Goal: Use online tool/utility: Utilize a website feature to perform a specific function

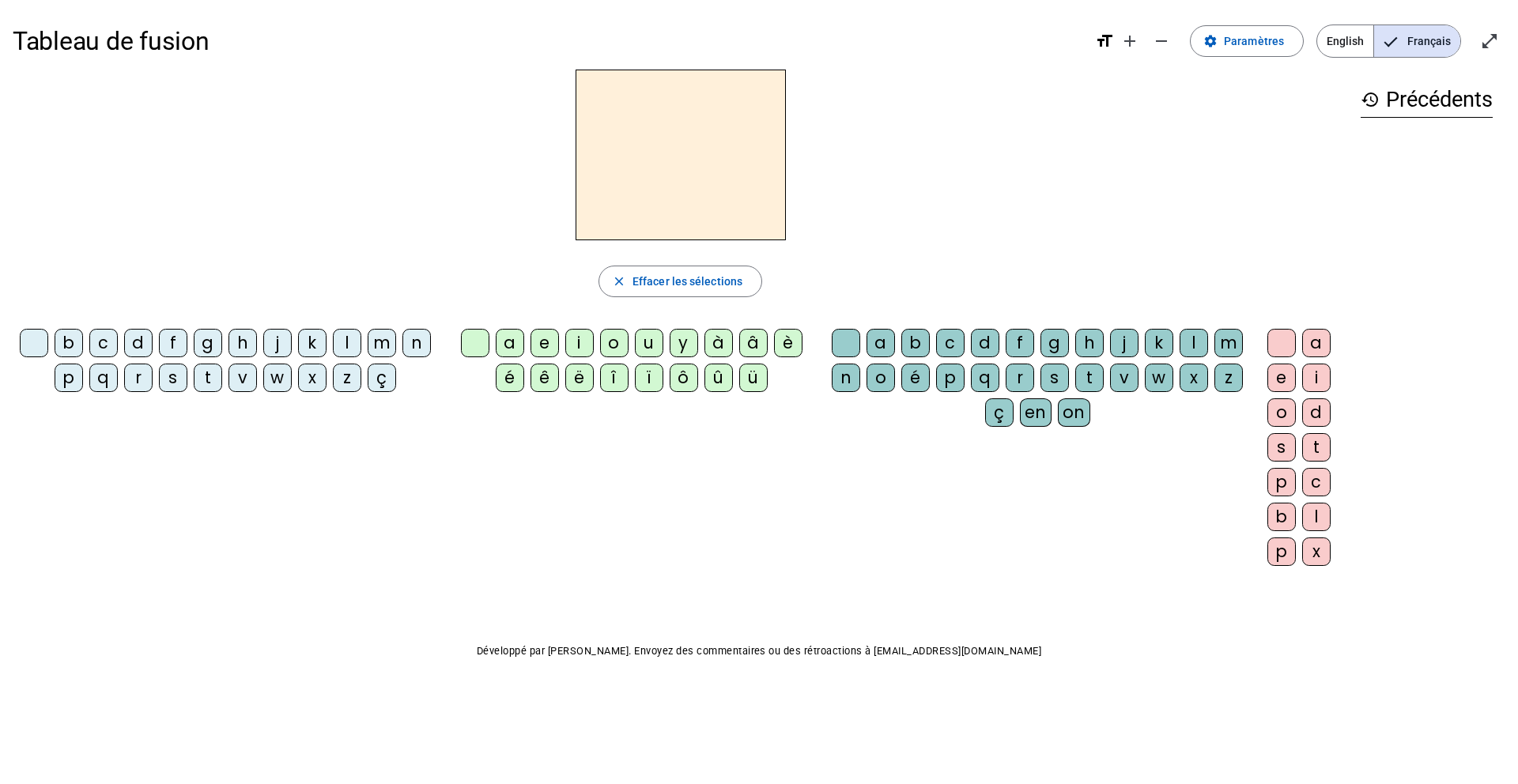
click at [382, 344] on div "m" at bounding box center [382, 343] width 28 height 28
click at [513, 343] on div "a" at bounding box center [510, 343] width 28 height 28
click at [1093, 377] on div "t" at bounding box center [1089, 377] width 28 height 28
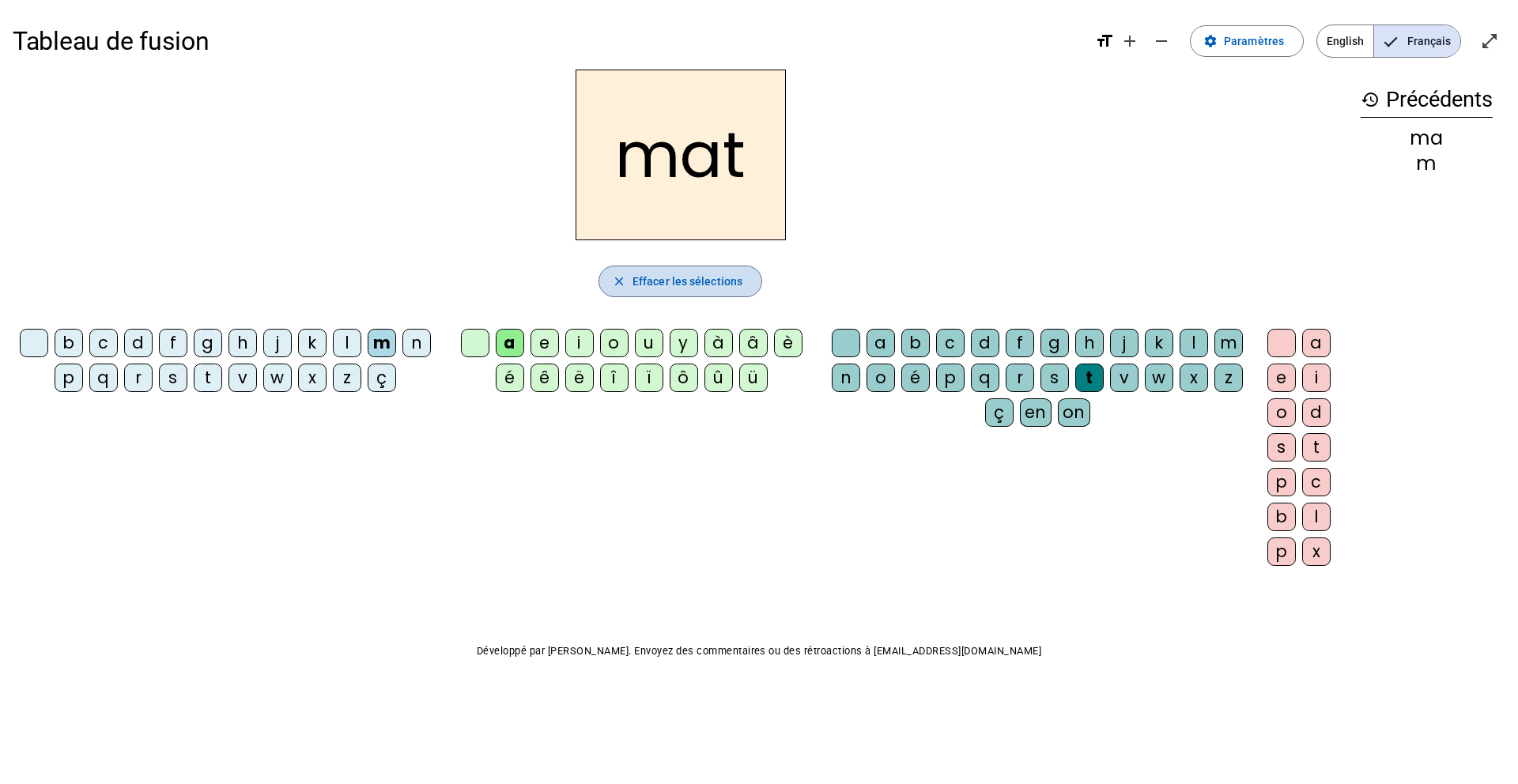
click at [643, 282] on span "Effacer les sélections" at bounding box center [688, 281] width 110 height 19
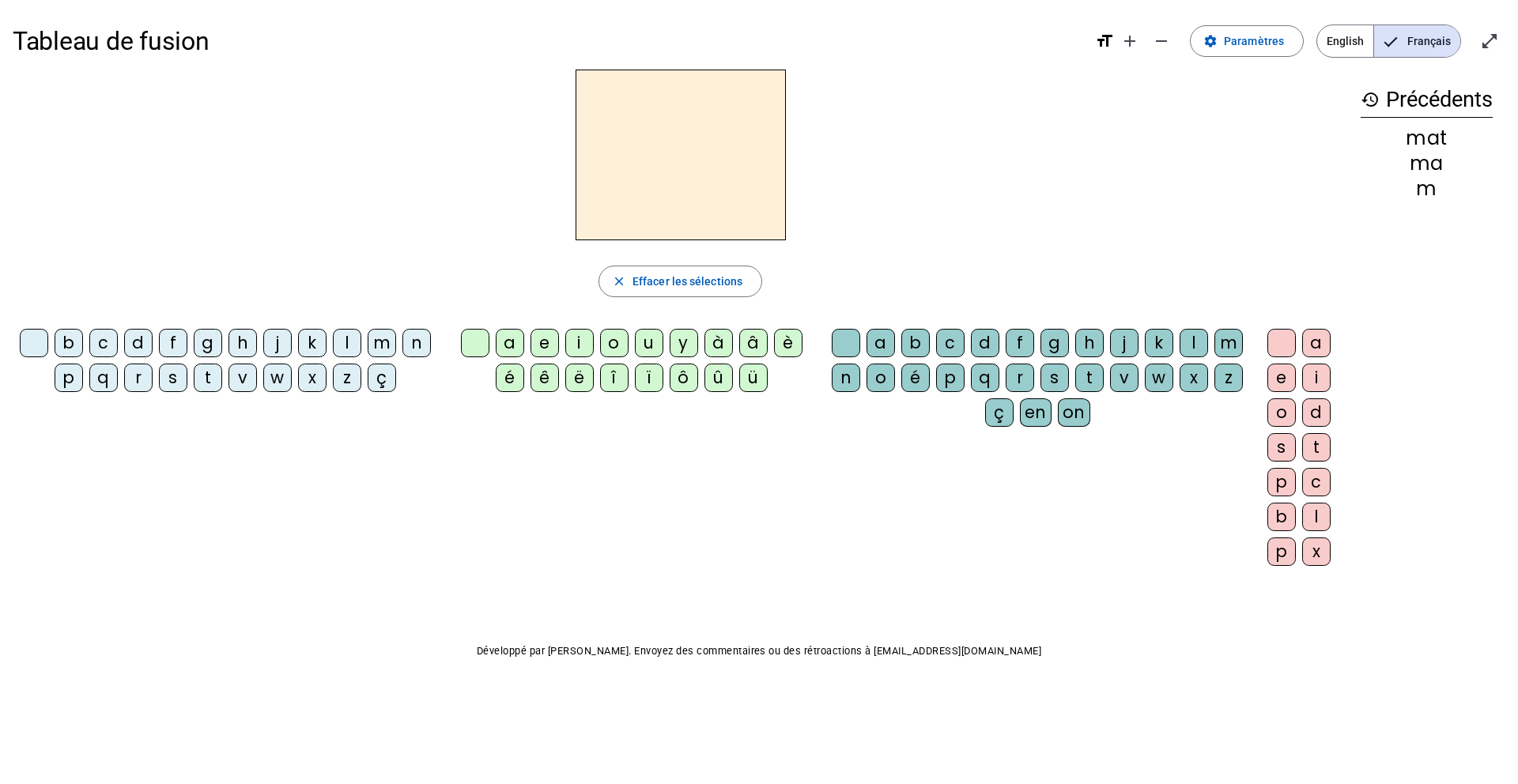
click at [1087, 375] on div "t" at bounding box center [1089, 377] width 28 height 28
click at [888, 354] on div "a" at bounding box center [881, 343] width 28 height 28
click at [723, 286] on span "Effacer les sélections" at bounding box center [688, 281] width 110 height 19
click at [1224, 329] on div "m" at bounding box center [1228, 343] width 28 height 28
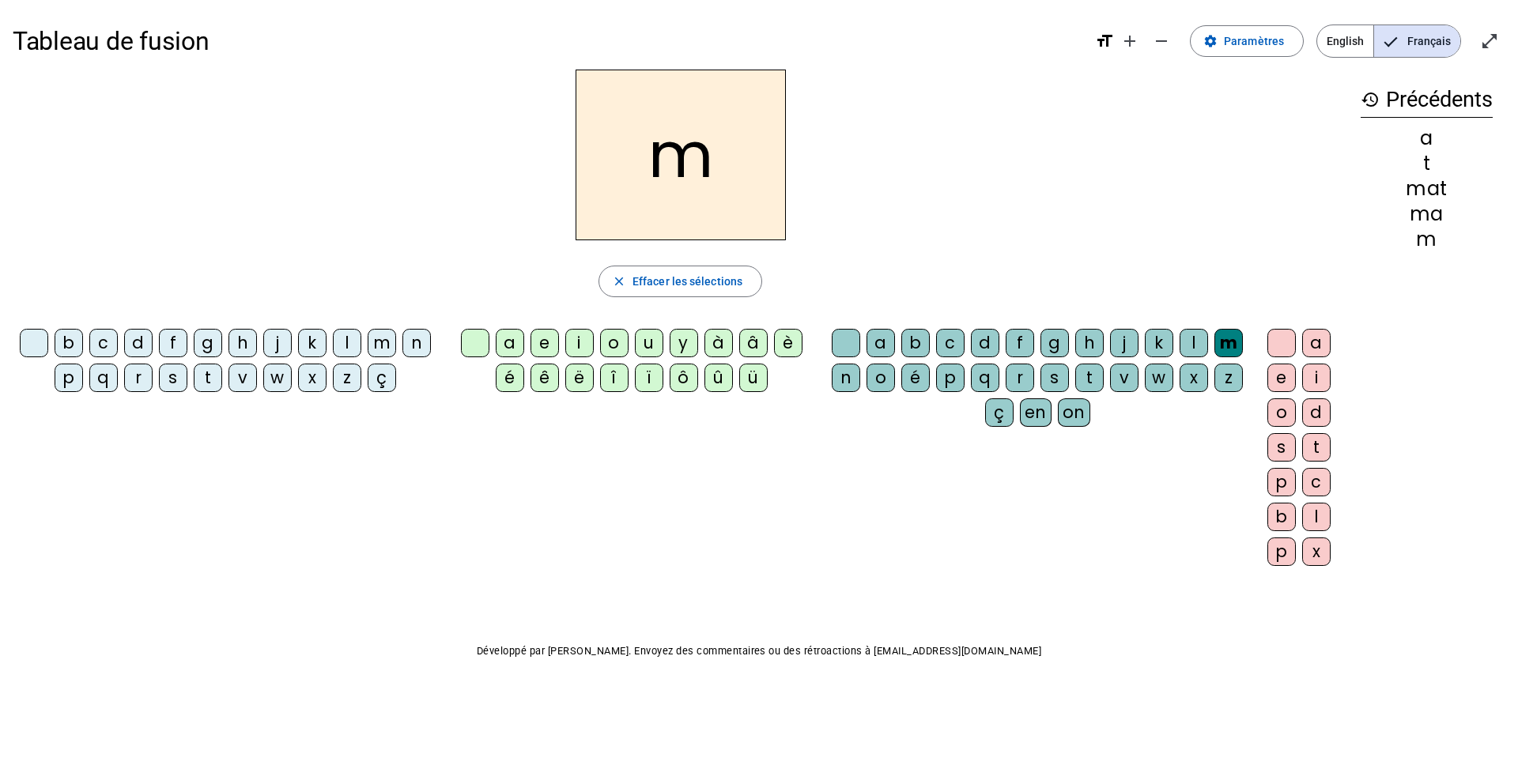
click at [520, 341] on div "a" at bounding box center [510, 343] width 28 height 28
click at [508, 341] on div "a" at bounding box center [510, 343] width 28 height 28
click at [627, 281] on span "button" at bounding box center [680, 281] width 162 height 38
click at [206, 378] on div "t" at bounding box center [208, 377] width 28 height 28
click at [509, 348] on div "a" at bounding box center [510, 343] width 28 height 28
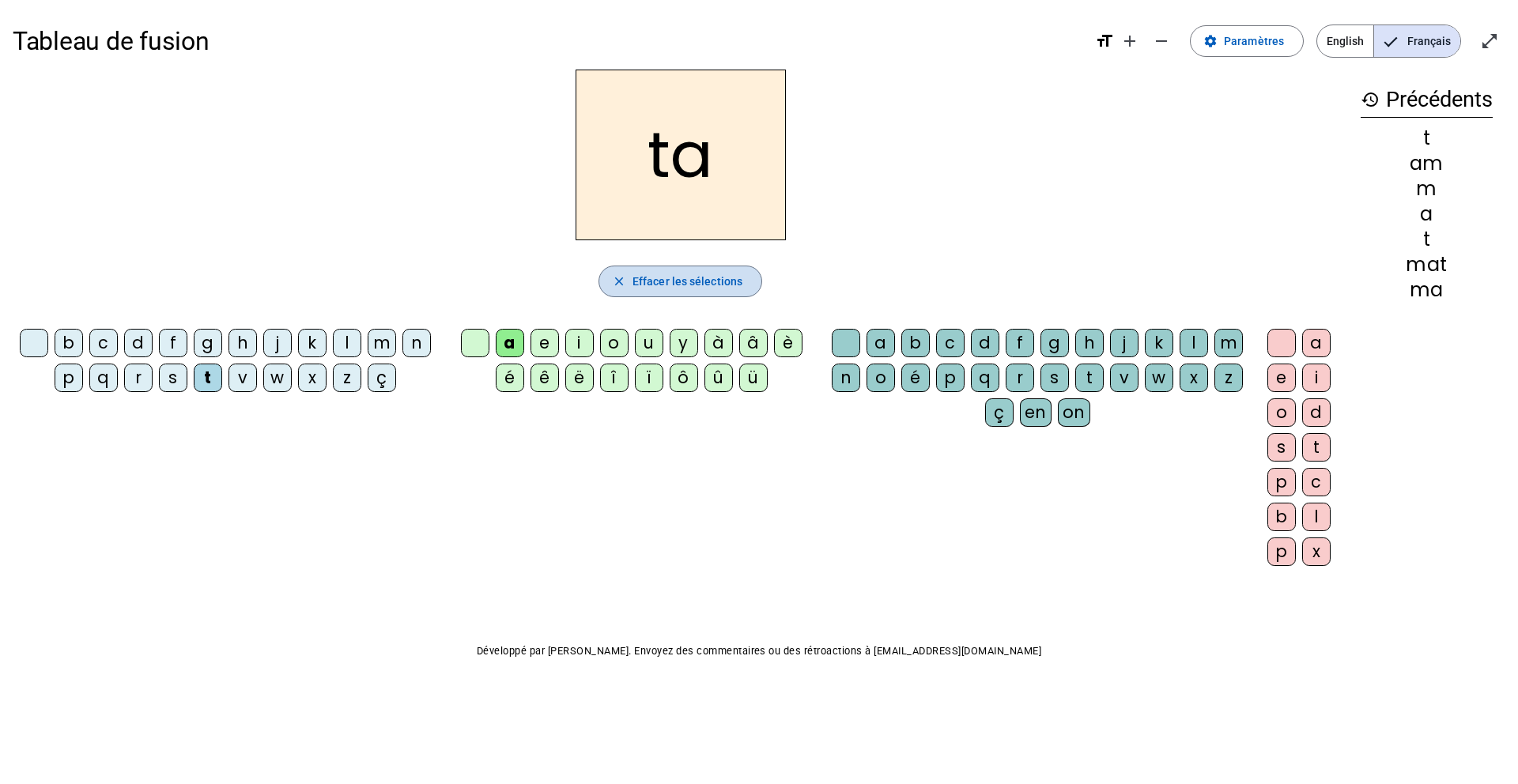
click at [638, 276] on span "Effacer les sélections" at bounding box center [688, 281] width 110 height 19
click at [1189, 346] on div "l" at bounding box center [1194, 343] width 28 height 28
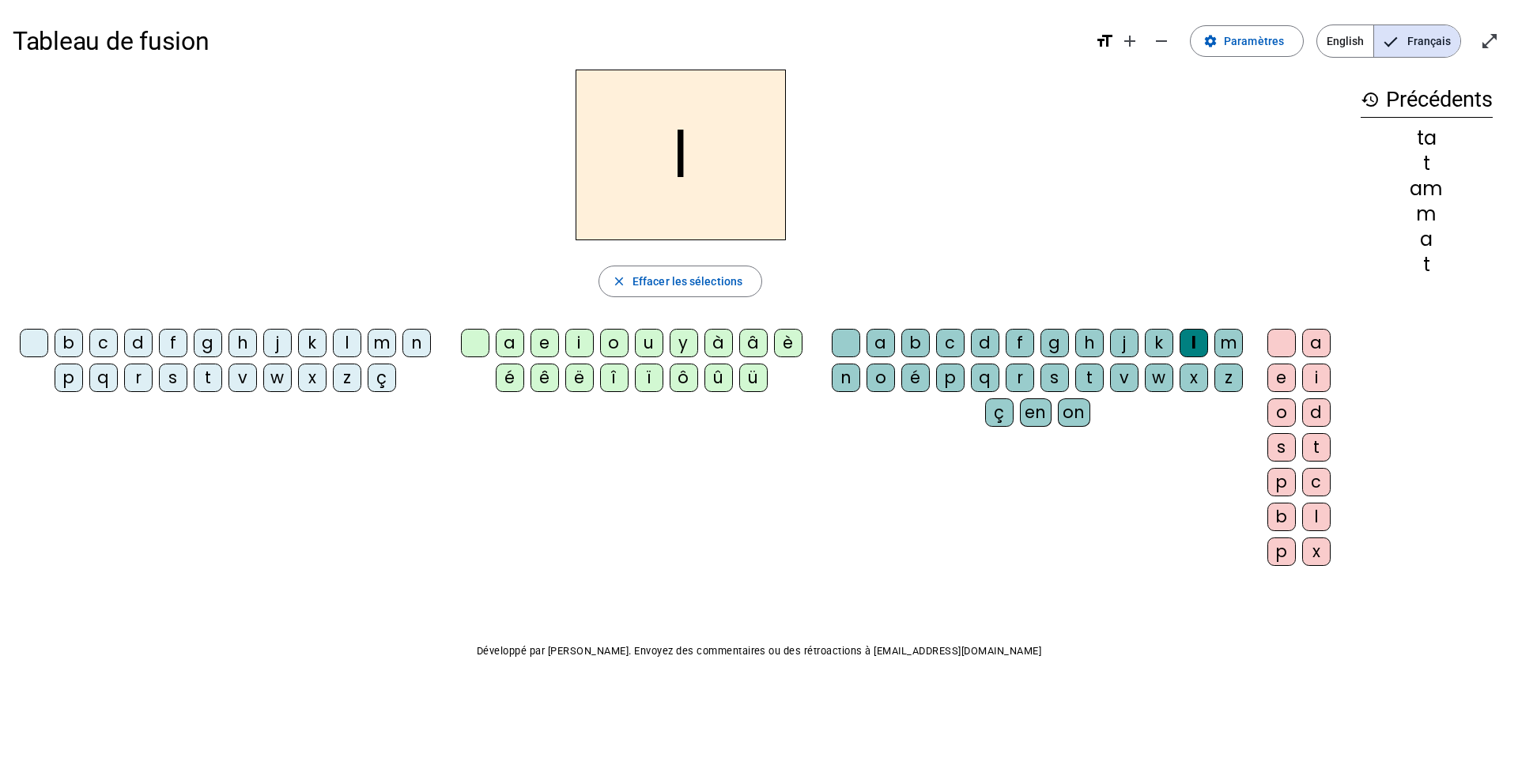
click at [876, 345] on div "a" at bounding box center [881, 343] width 28 height 28
click at [643, 269] on span "button" at bounding box center [680, 281] width 162 height 38
click at [349, 346] on div "l" at bounding box center [347, 343] width 28 height 28
click at [511, 346] on div "a" at bounding box center [510, 343] width 28 height 28
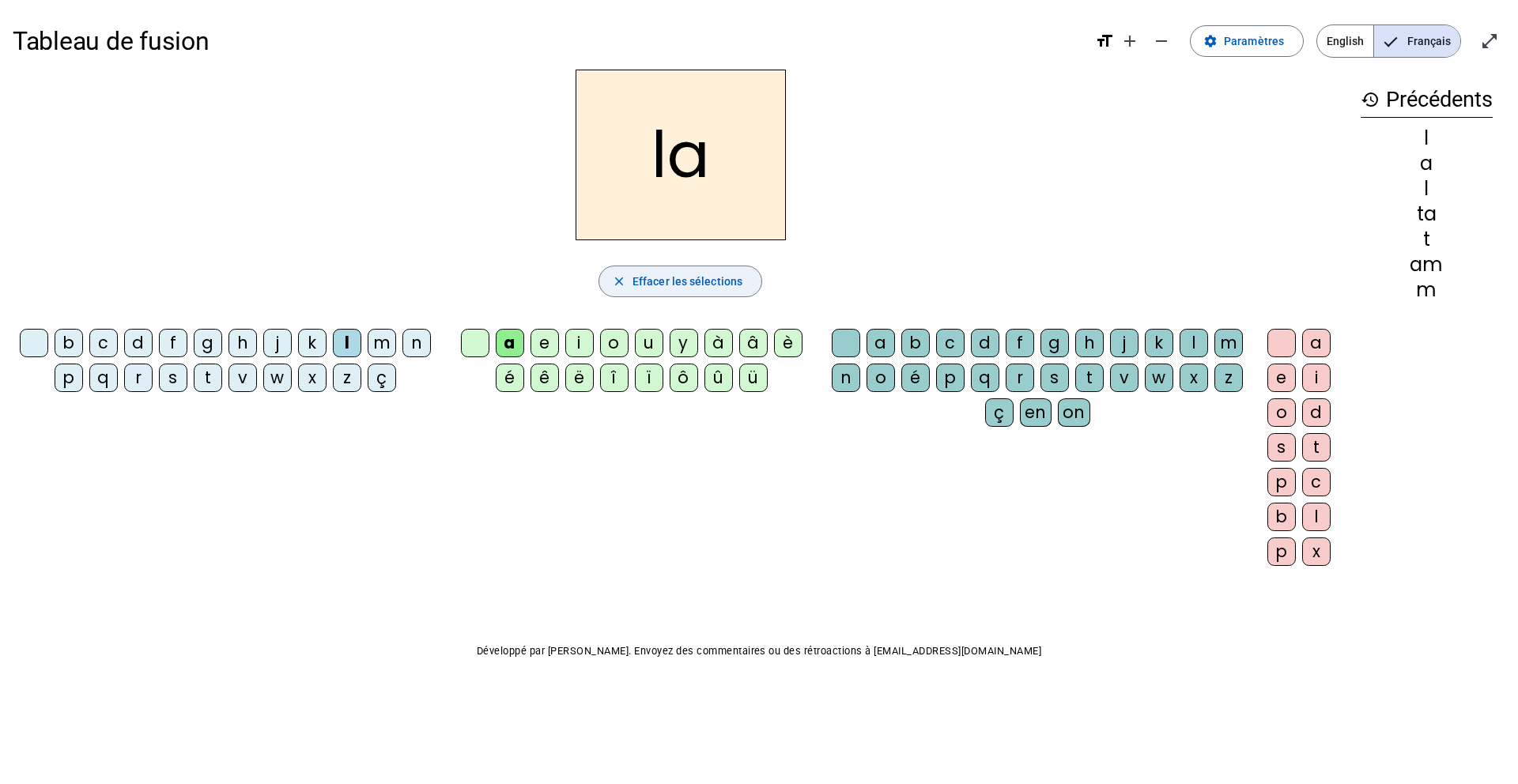
click at [630, 271] on span "button" at bounding box center [680, 281] width 162 height 38
click at [346, 345] on div "l" at bounding box center [347, 343] width 28 height 28
click at [536, 339] on div "e" at bounding box center [545, 343] width 28 height 28
click at [649, 276] on span "Effacer les sélections" at bounding box center [688, 281] width 110 height 19
click at [353, 341] on div "l" at bounding box center [347, 343] width 28 height 28
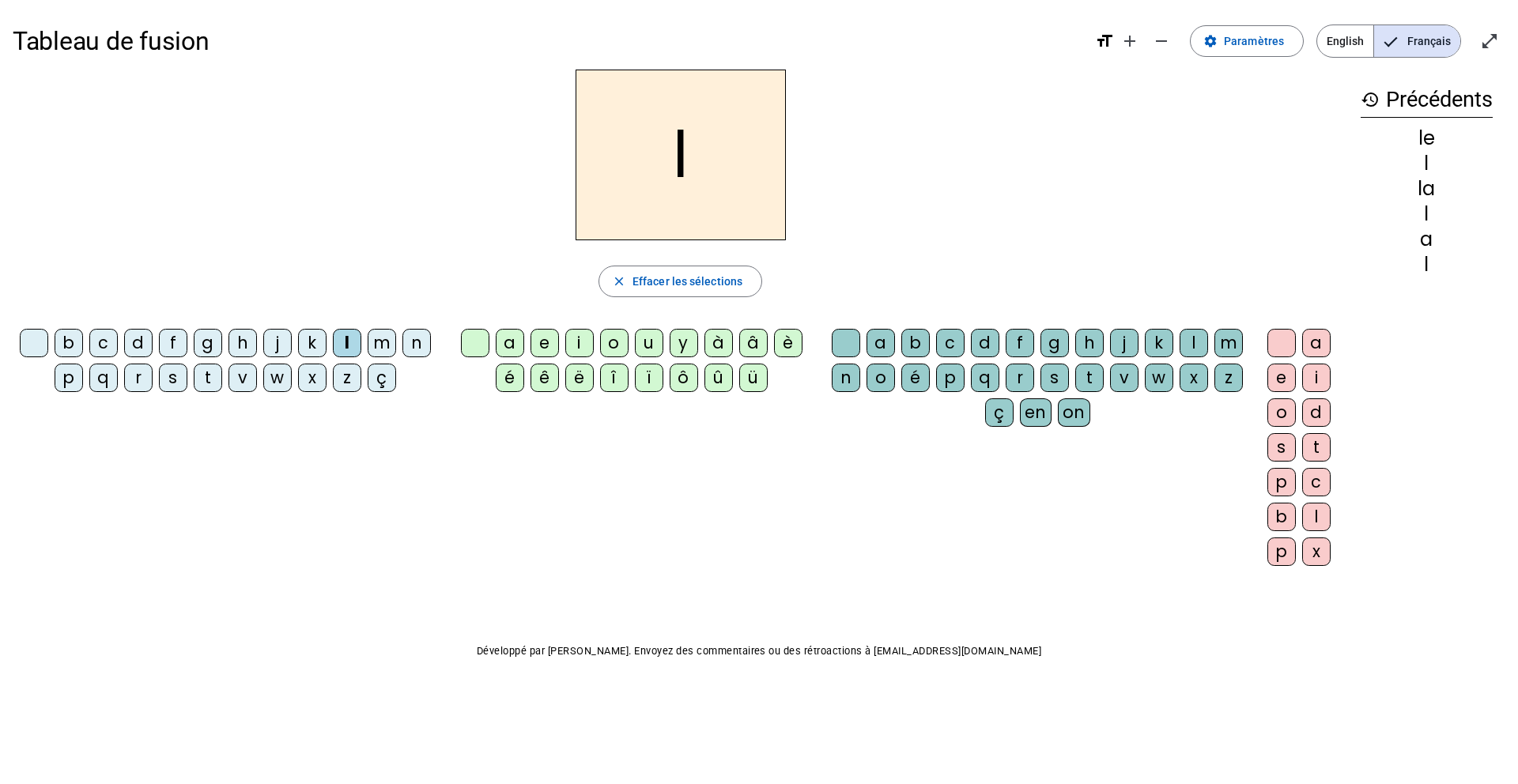
click at [353, 341] on div "l" at bounding box center [347, 343] width 28 height 28
click at [343, 349] on div "l" at bounding box center [347, 343] width 28 height 28
click at [744, 376] on div "ü" at bounding box center [754, 377] width 28 height 28
click at [627, 280] on span "button" at bounding box center [680, 281] width 162 height 38
click at [346, 338] on div "l" at bounding box center [347, 343] width 28 height 28
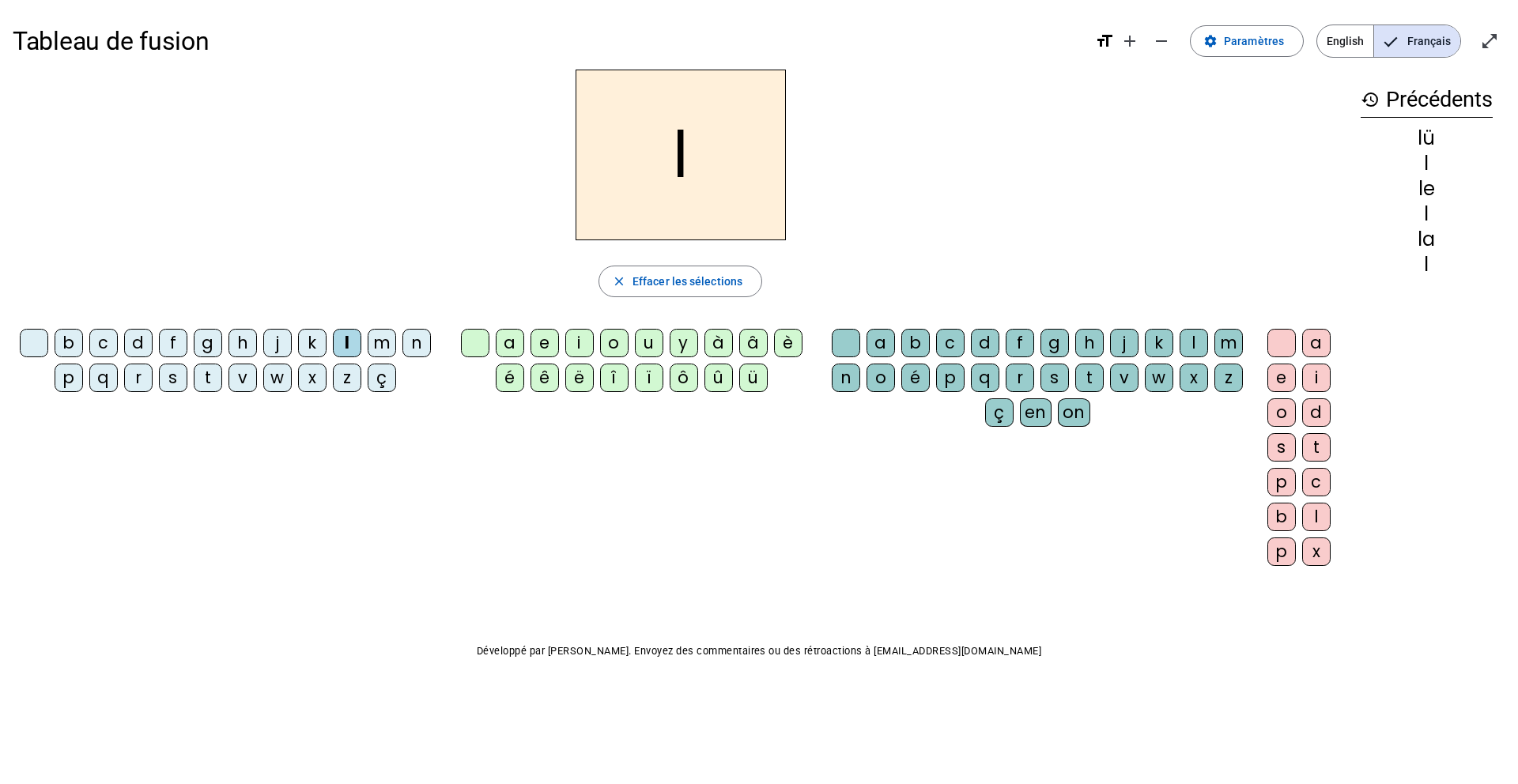
click at [642, 346] on div "u" at bounding box center [649, 343] width 28 height 28
click at [619, 278] on mat-icon "close" at bounding box center [618, 281] width 14 height 14
click at [211, 372] on div "t" at bounding box center [208, 377] width 28 height 28
click at [645, 346] on div "u" at bounding box center [649, 343] width 28 height 28
click at [683, 286] on span "Effacer les sélections" at bounding box center [688, 281] width 110 height 19
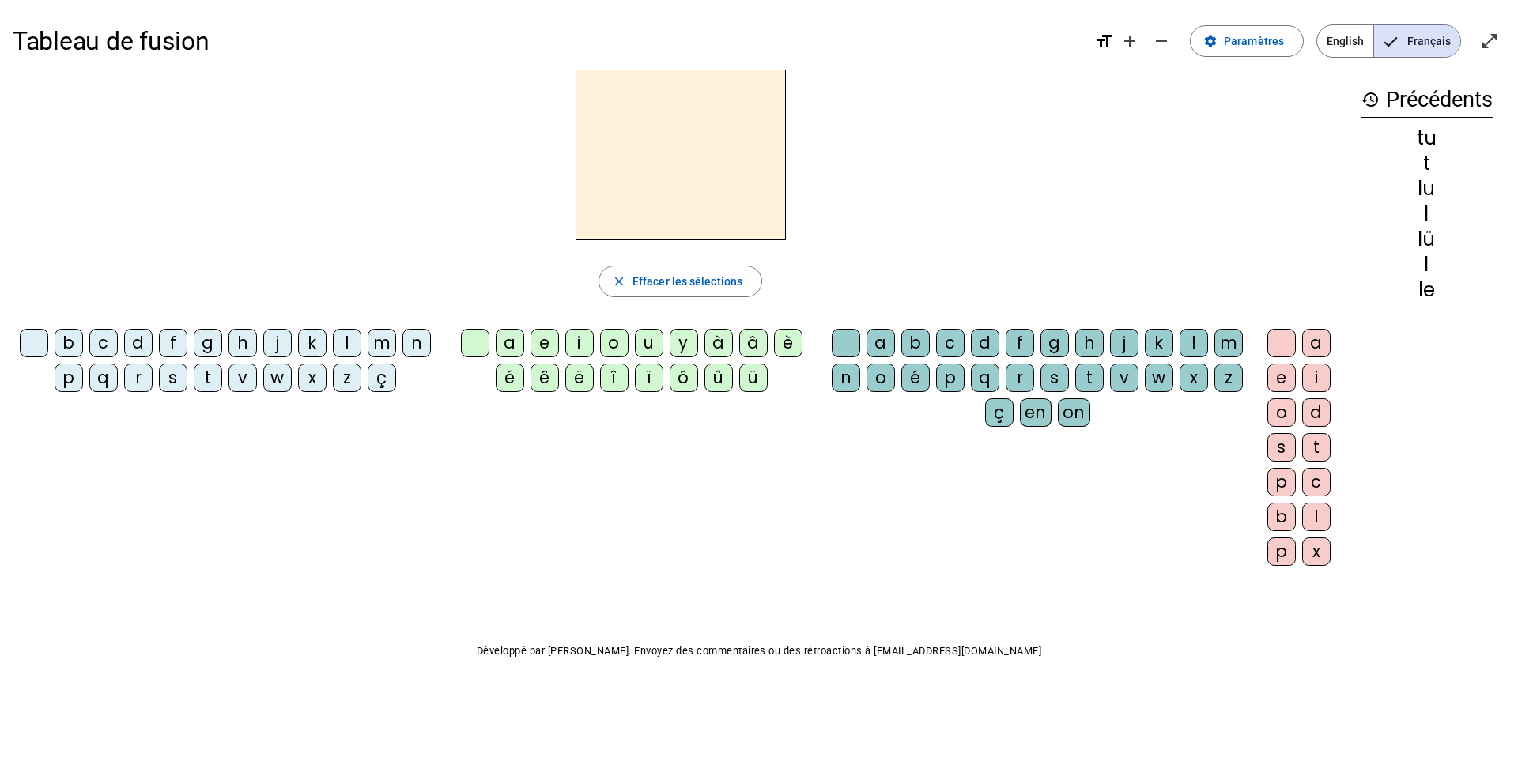
click at [140, 349] on div "d" at bounding box center [139, 343] width 28 height 28
click at [642, 342] on div "u" at bounding box center [649, 343] width 28 height 28
click at [673, 275] on span "Effacer les sélections" at bounding box center [688, 281] width 110 height 19
click at [159, 359] on letter-bubble "f" at bounding box center [176, 346] width 35 height 35
click at [635, 283] on span "Effacer les sélections" at bounding box center [688, 281] width 110 height 19
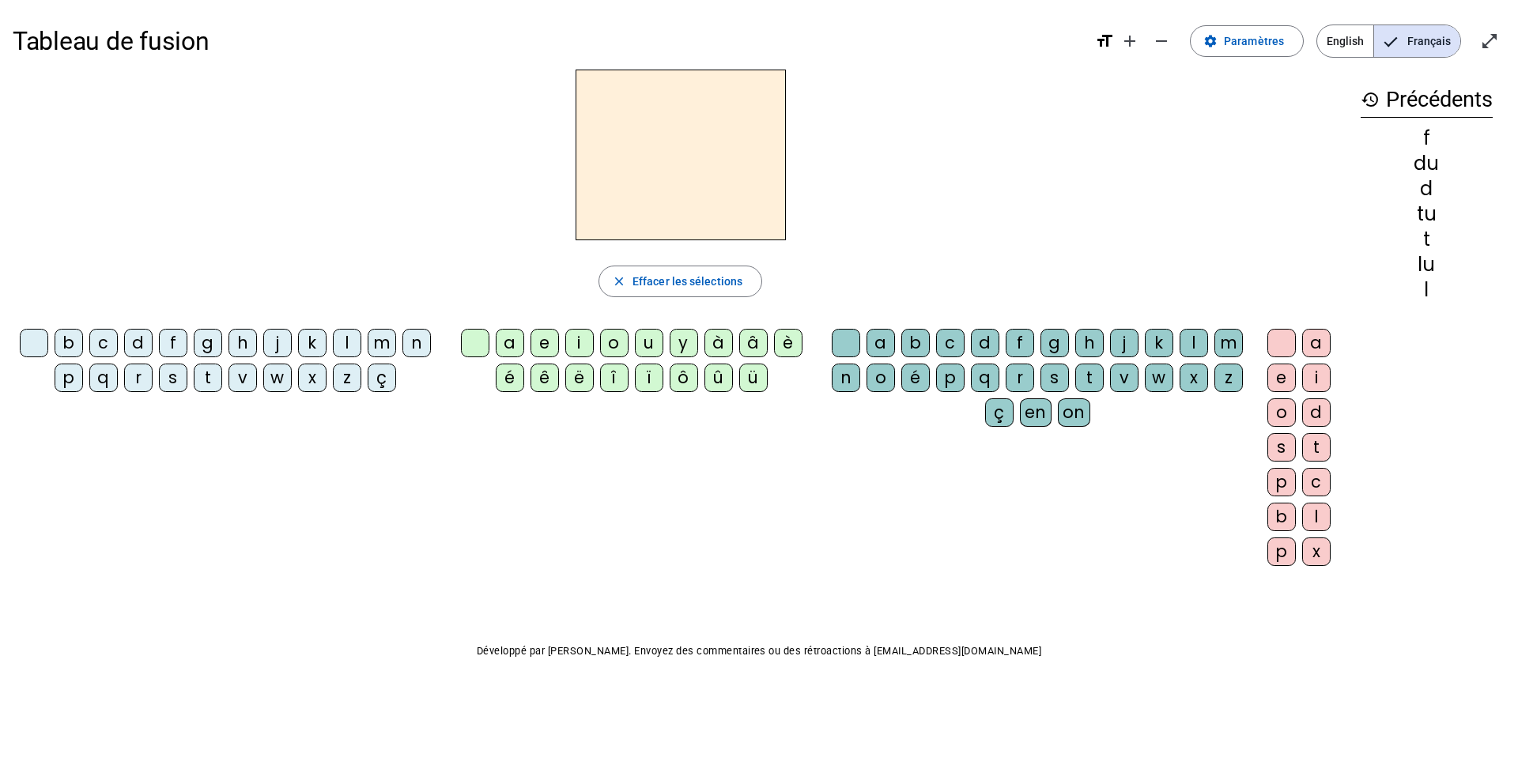
click at [139, 342] on div "d" at bounding box center [139, 343] width 28 height 28
click at [910, 358] on letter-bubble "b" at bounding box center [919, 346] width 35 height 35
click at [983, 359] on letter-bubble "d" at bounding box center [988, 346] width 35 height 35
click at [1001, 359] on letter-bubble "d" at bounding box center [988, 346] width 35 height 35
click at [952, 352] on div "c" at bounding box center [950, 343] width 28 height 28
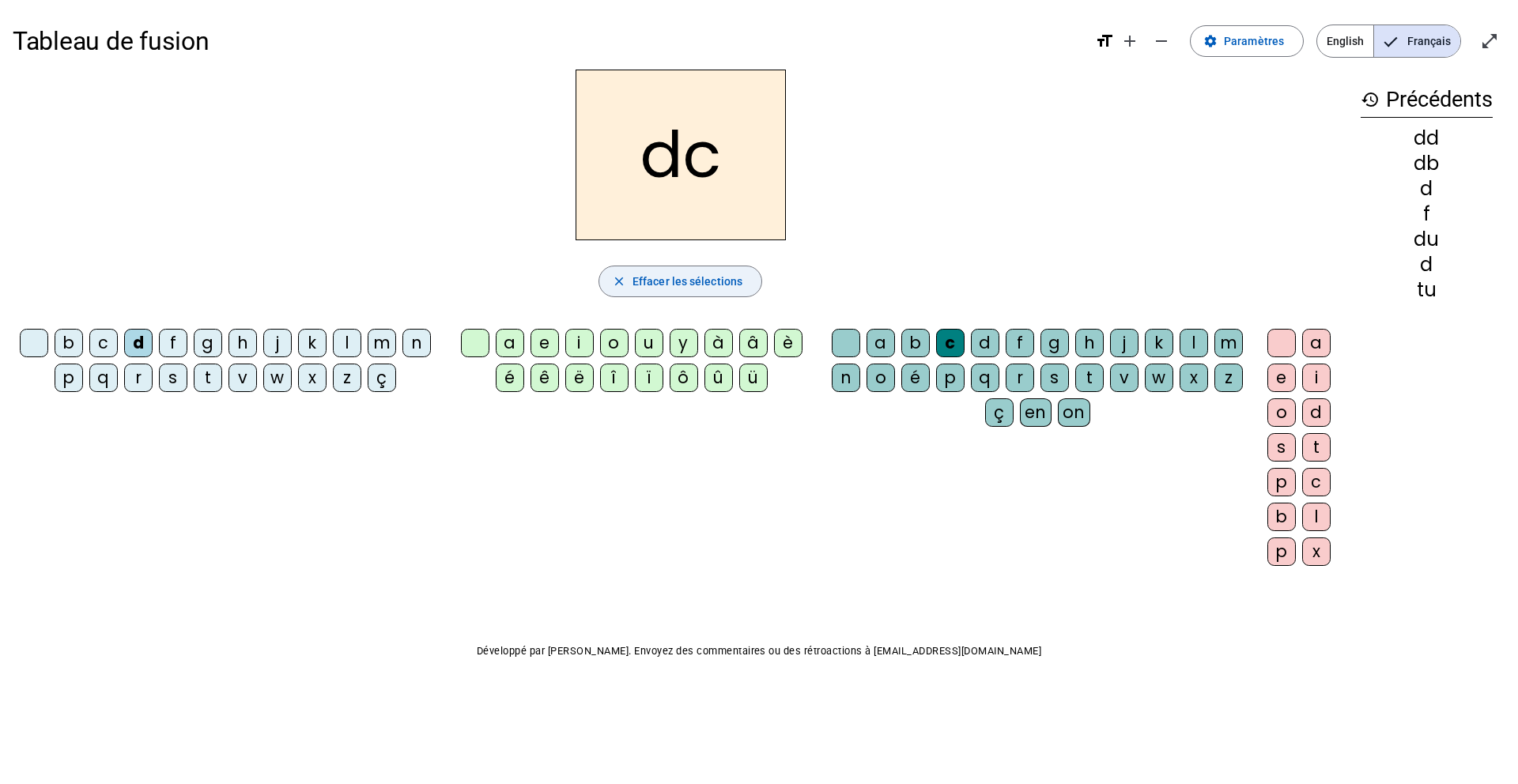
click at [718, 286] on span "Effacer les sélections" at bounding box center [688, 281] width 110 height 19
click at [141, 344] on div "d" at bounding box center [139, 343] width 28 height 28
click at [638, 344] on div "u" at bounding box center [649, 343] width 28 height 28
click at [652, 285] on span "Effacer les sélections" at bounding box center [688, 281] width 110 height 19
click at [149, 341] on div "d" at bounding box center [139, 343] width 28 height 28
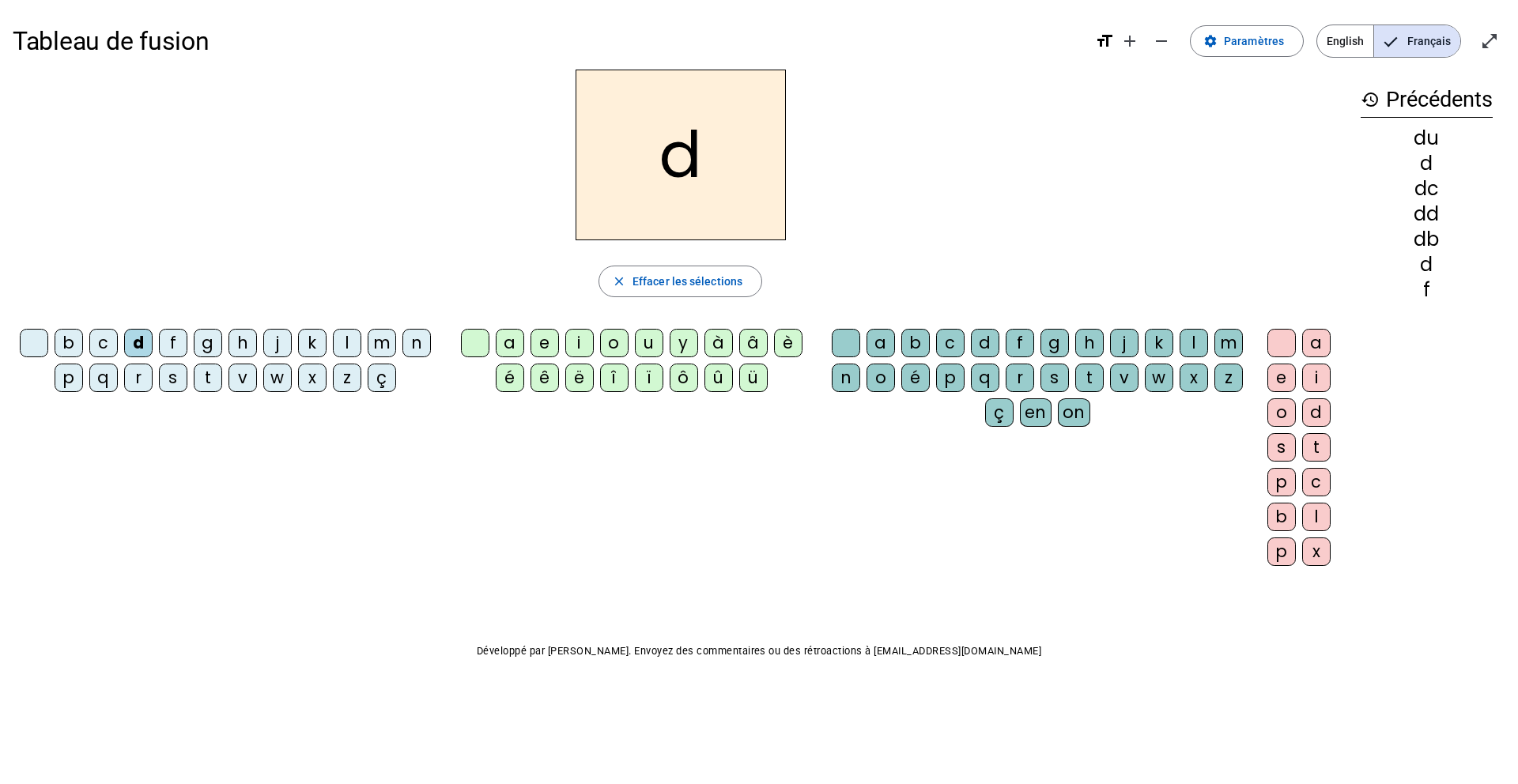
click at [508, 372] on div "é" at bounding box center [510, 377] width 28 height 28
click at [662, 275] on span "Effacer les sélections" at bounding box center [688, 281] width 110 height 19
click at [141, 337] on div "d" at bounding box center [139, 343] width 28 height 28
click at [544, 344] on div "e" at bounding box center [545, 343] width 28 height 28
click at [656, 276] on span "Effacer les sélections" at bounding box center [688, 281] width 110 height 19
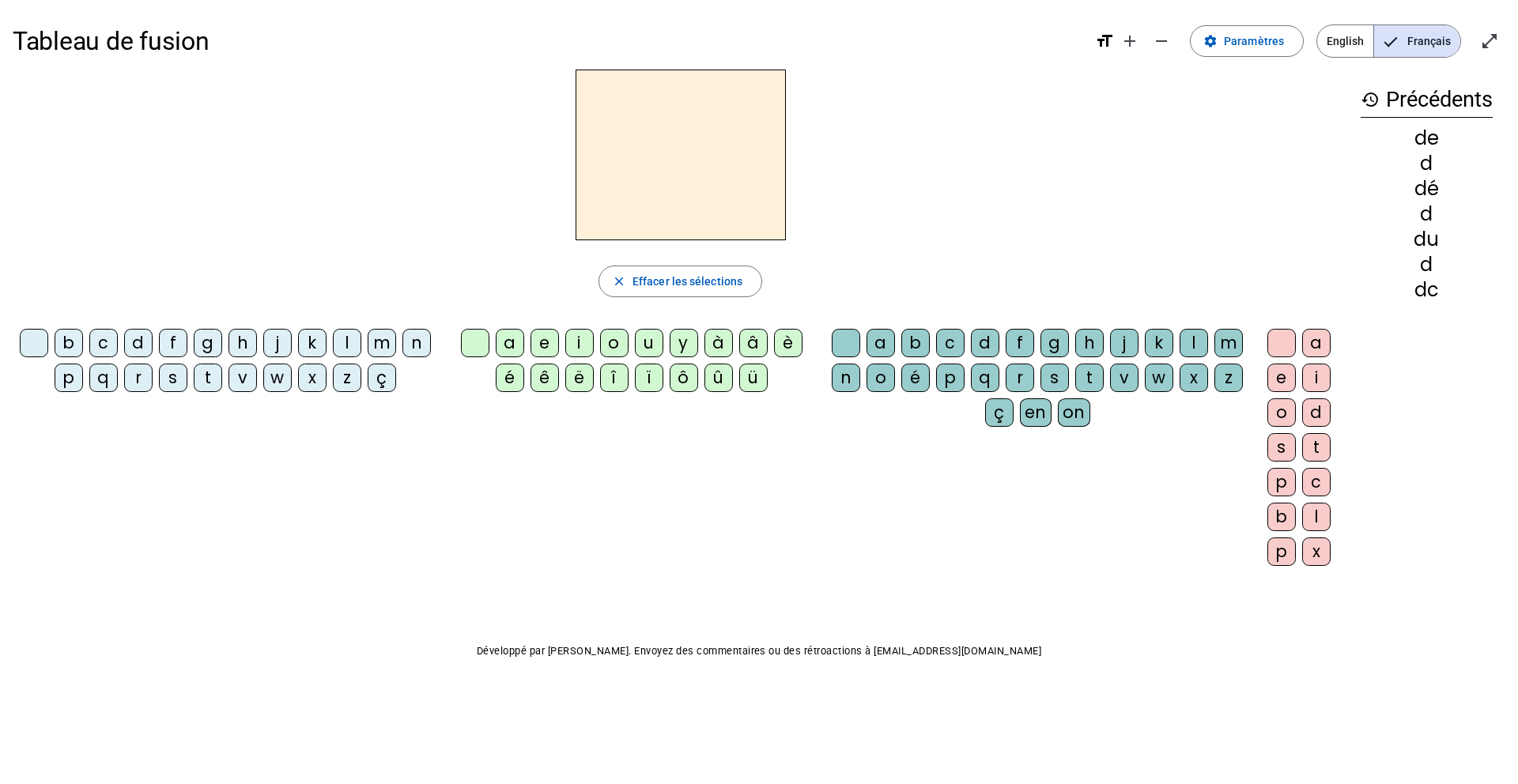
click at [382, 343] on div "m" at bounding box center [382, 343] width 28 height 28
click at [547, 338] on div "e" at bounding box center [545, 343] width 28 height 28
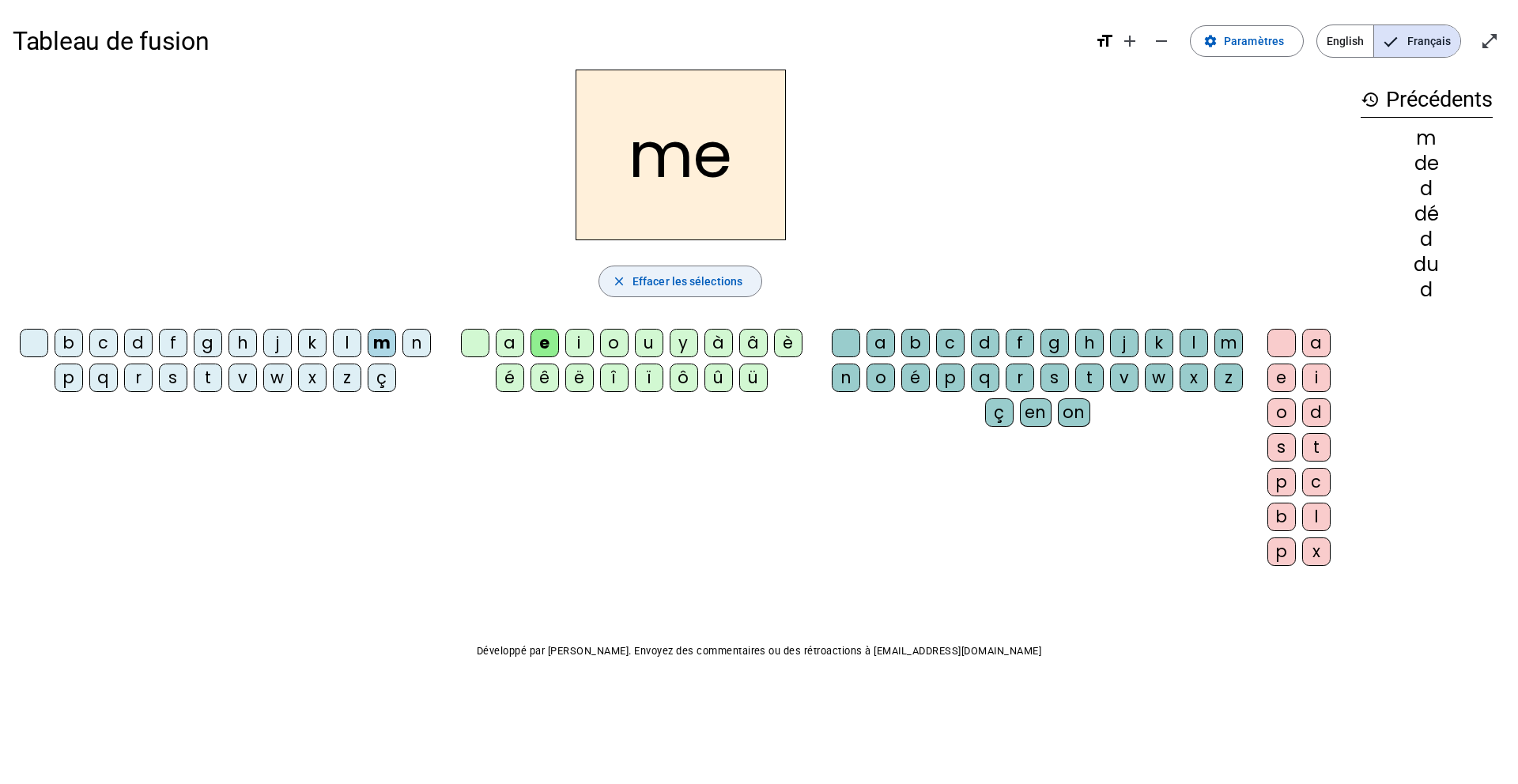
click at [630, 282] on span "button" at bounding box center [680, 281] width 162 height 38
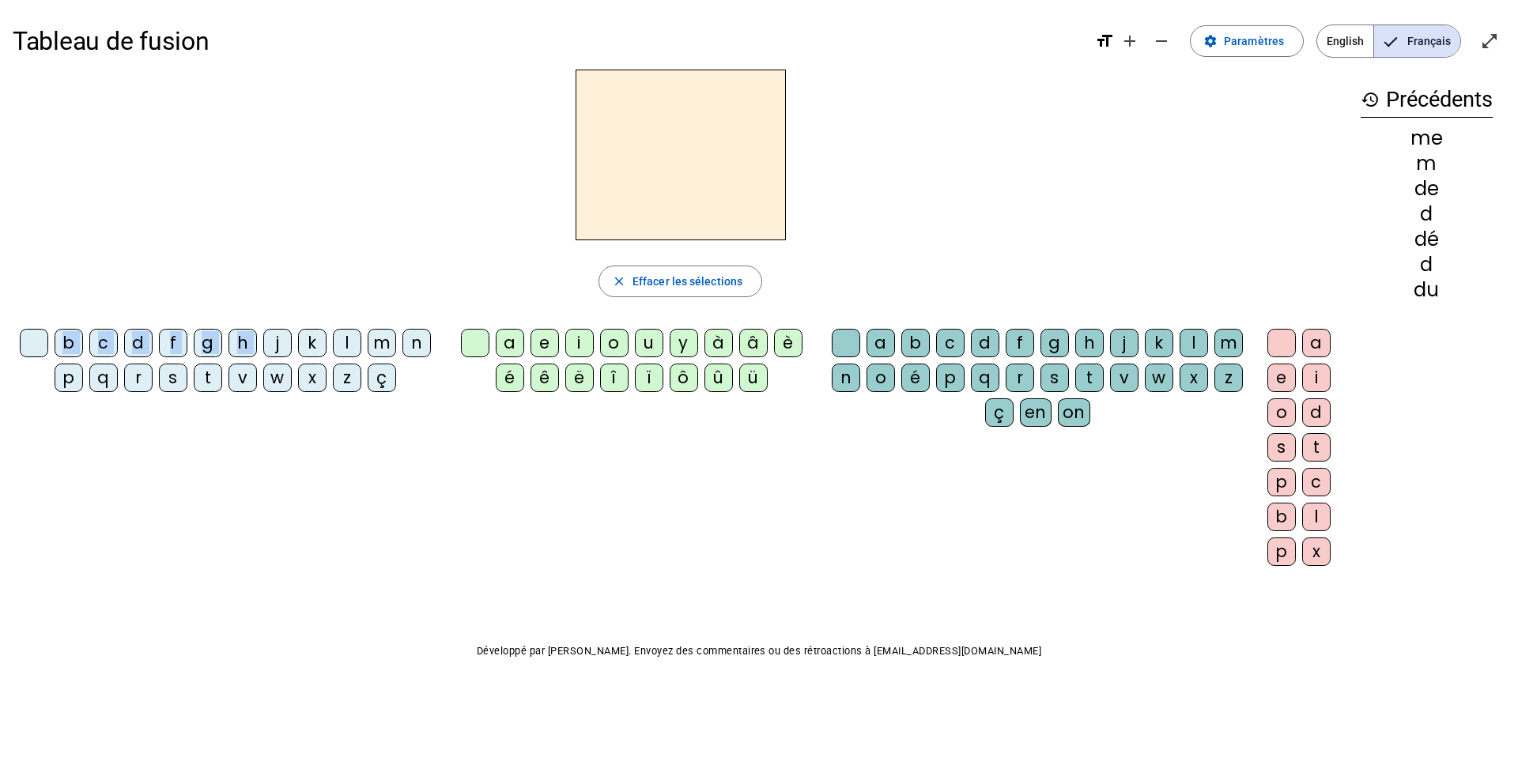
drag, startPoint x: 282, startPoint y: 334, endPoint x: 426, endPoint y: 267, distance: 158.8
click at [395, 276] on div "close [PERSON_NAME] les sélections b c d f g h j k l m n p q r s t v w x z ç a …" at bounding box center [680, 323] width 1335 height 508
drag, startPoint x: 426, startPoint y: 267, endPoint x: 459, endPoint y: 260, distance: 33.7
click at [459, 260] on div "close [PERSON_NAME] les sélections b c d f g h j k l m n p q r s t v w x z ç a …" at bounding box center [680, 323] width 1335 height 508
drag, startPoint x: 496, startPoint y: 252, endPoint x: 506, endPoint y: 250, distance: 10.2
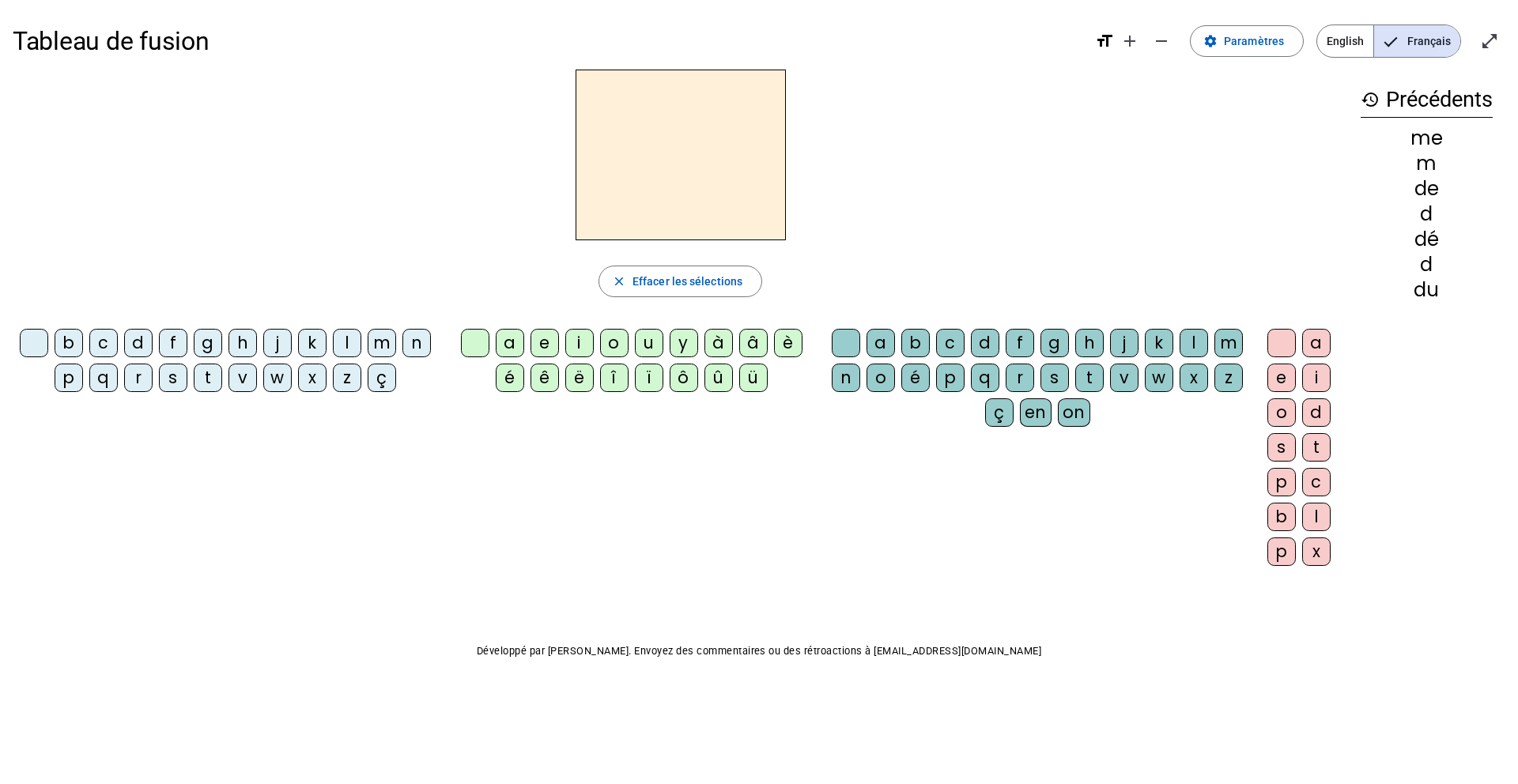
click at [506, 250] on div "close [PERSON_NAME] les sélections b c d f g h j k l m n p q r s t v w x z ç a …" at bounding box center [680, 323] width 1335 height 508
click at [620, 225] on h2 at bounding box center [681, 154] width 211 height 170
click at [278, 344] on div "j" at bounding box center [277, 343] width 28 height 28
click at [542, 344] on div "e" at bounding box center [545, 343] width 28 height 28
